Goal: Check status: Check status

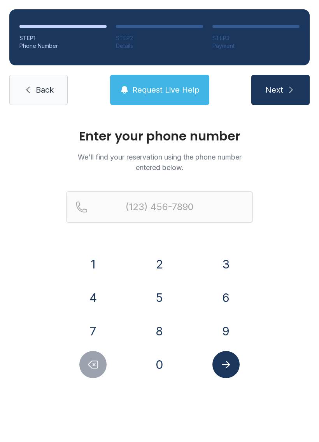
click at [223, 330] on button "9" at bounding box center [225, 330] width 27 height 27
click at [95, 302] on button "4" at bounding box center [92, 297] width 27 height 27
click at [160, 360] on button "0" at bounding box center [159, 364] width 27 height 27
click at [222, 301] on button "6" at bounding box center [225, 297] width 27 height 27
click at [163, 267] on button "2" at bounding box center [159, 263] width 27 height 27
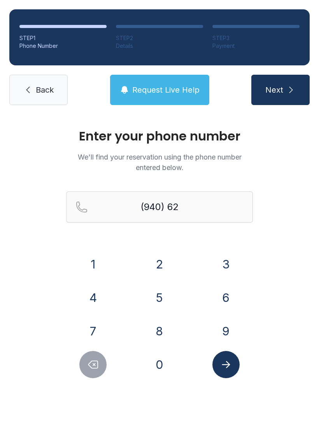
click at [220, 334] on button "9" at bounding box center [225, 330] width 27 height 27
click at [92, 335] on button "7" at bounding box center [92, 330] width 27 height 27
click at [156, 372] on button "0" at bounding box center [159, 364] width 27 height 27
click at [225, 358] on icon "Submit lookup form" at bounding box center [226, 364] width 12 height 12
click at [161, 264] on button "2" at bounding box center [159, 263] width 27 height 27
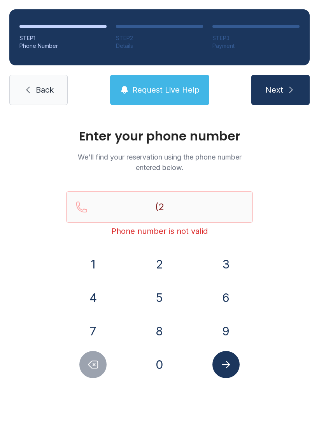
click at [92, 330] on button "7" at bounding box center [92, 330] width 27 height 27
click at [162, 367] on button "0" at bounding box center [159, 364] width 27 height 27
click at [89, 325] on button "7" at bounding box center [92, 330] width 27 height 27
click at [156, 334] on button "8" at bounding box center [159, 330] width 27 height 27
click at [221, 333] on button "9" at bounding box center [225, 330] width 27 height 27
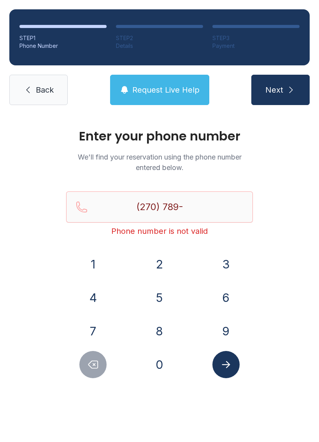
click at [156, 327] on button "8" at bounding box center [159, 330] width 27 height 27
click at [86, 323] on button "7" at bounding box center [92, 330] width 27 height 27
click at [89, 295] on button "4" at bounding box center [92, 297] width 27 height 27
click at [160, 295] on button "5" at bounding box center [159, 297] width 27 height 27
type input "[PHONE_NUMBER]"
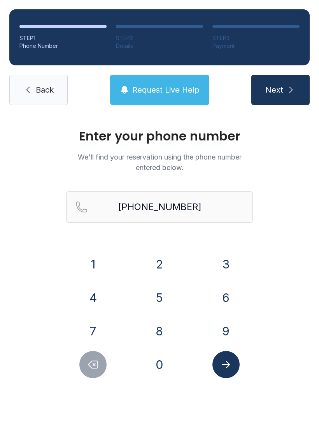
click at [228, 368] on icon "Submit lookup form" at bounding box center [226, 364] width 12 height 12
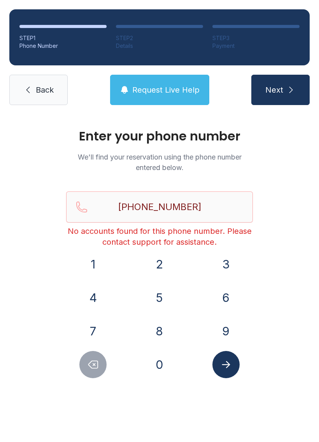
click at [35, 88] on link "Back" at bounding box center [38, 90] width 58 height 30
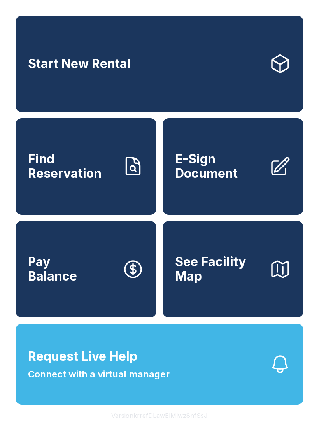
click at [166, 381] on span "Connect with a virtual manager" at bounding box center [99, 374] width 142 height 14
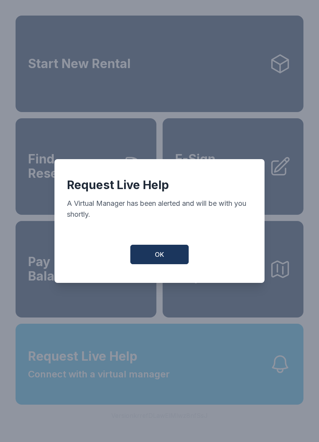
click at [154, 262] on button "OK" at bounding box center [159, 254] width 58 height 19
